Goal: Task Accomplishment & Management: Complete application form

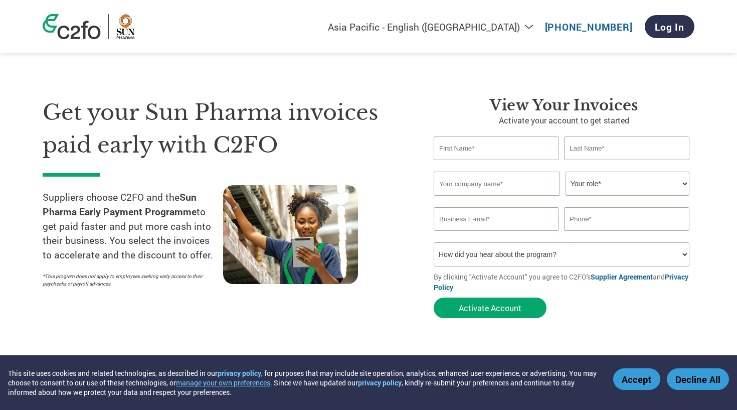
select select "en-IN"
type input "[PERSON_NAME]"
type input "Rasino Drugs Pvt Ltd"
select select "OWNER_FOUNDER"
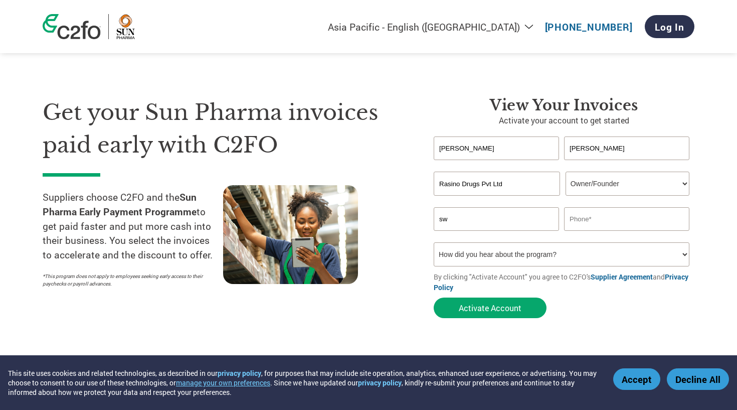
type input "s"
type input "[PERSON_NAME]@ras"
type input "[PERSON_NAME][EMAIL_ADDRESS][DOMAIN_NAME]"
type input "9821407921"
select select "Email"
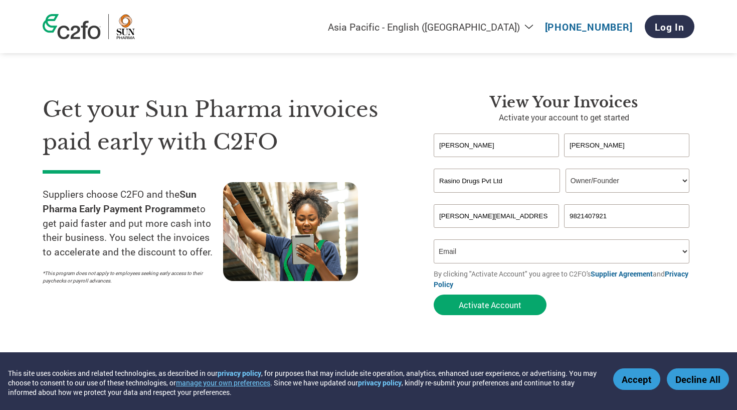
scroll to position [3, 0]
click at [638, 376] on button "Accept" at bounding box center [636, 379] width 47 height 22
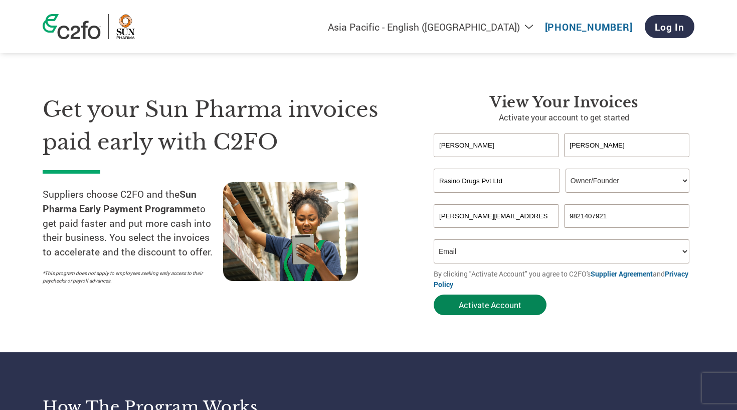
click at [490, 308] on button "Activate Account" at bounding box center [490, 304] width 113 height 21
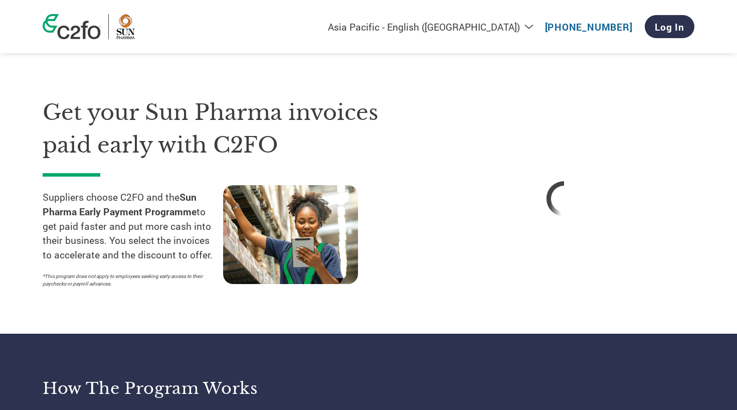
select select "en-IN"
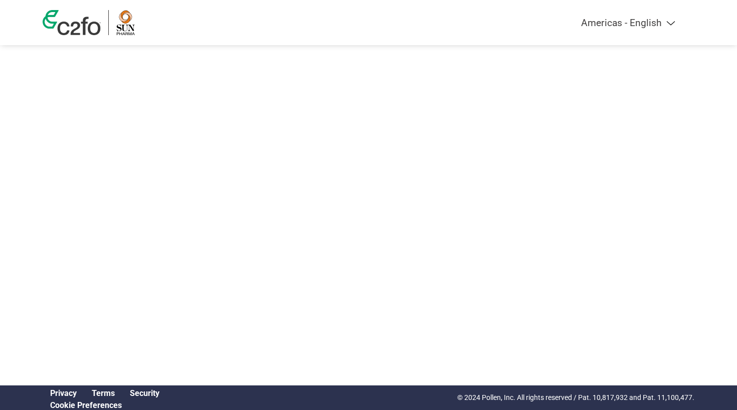
select select "en-IN"
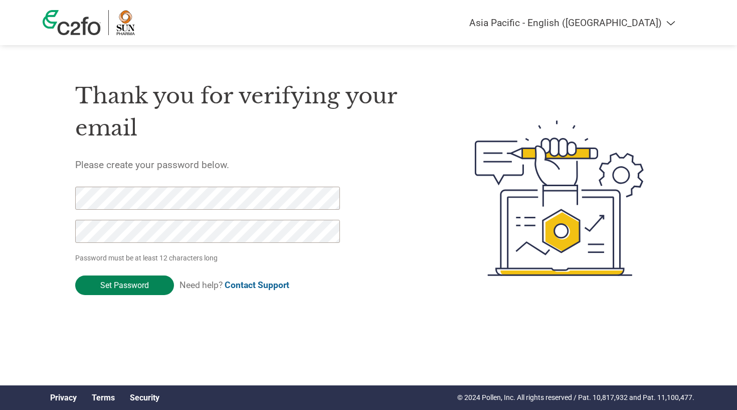
click at [122, 287] on input "Set Password" at bounding box center [124, 285] width 99 height 20
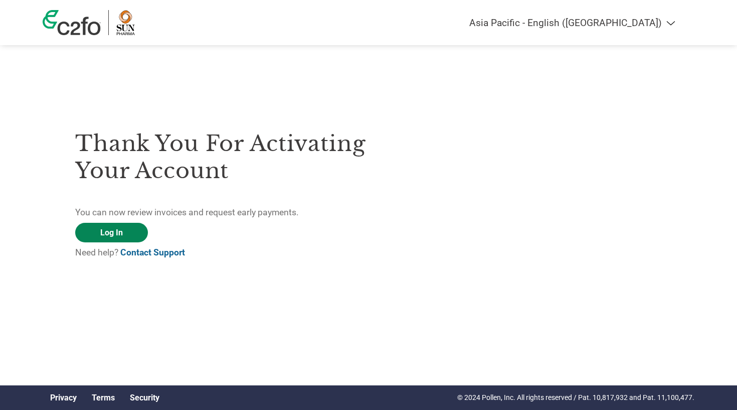
click at [118, 238] on link "Log In" at bounding box center [111, 233] width 73 height 20
